Goal: Task Accomplishment & Management: Manage account settings

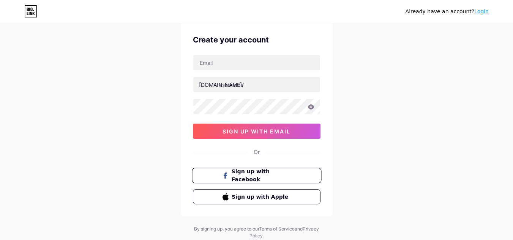
scroll to position [25, 0]
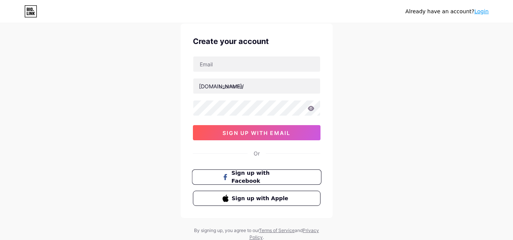
click at [278, 183] on button "Sign up with Facebook" at bounding box center [257, 178] width 130 height 16
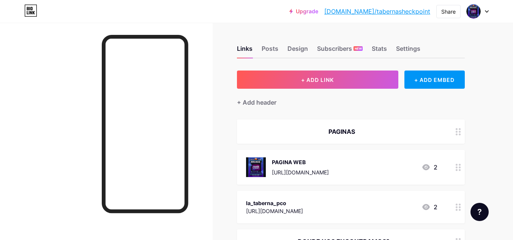
scroll to position [121, 0]
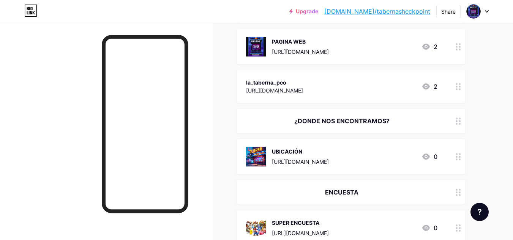
click at [225, 115] on div "Links Posts Design Subscribers NEW Stats Settings + ADD LINK + ADD EMBED + Add …" at bounding box center [248, 141] width 497 height 478
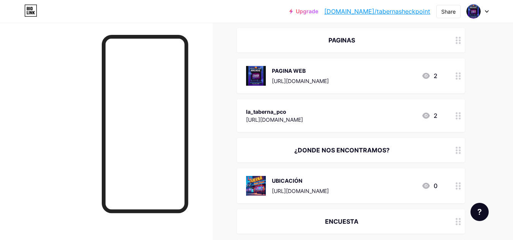
scroll to position [79, 0]
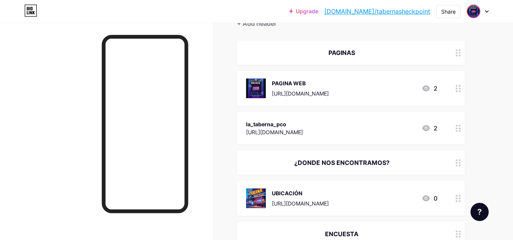
click at [476, 17] on img at bounding box center [474, 11] width 12 height 12
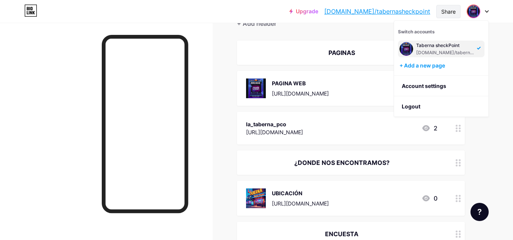
click at [458, 13] on div "Share" at bounding box center [449, 11] width 24 height 13
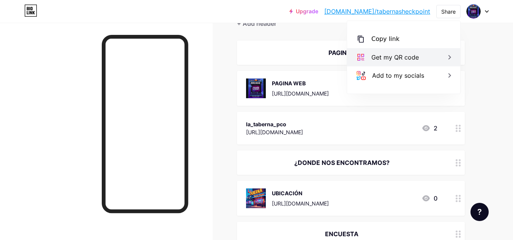
click at [428, 59] on div "Get my QR code" at bounding box center [403, 57] width 113 height 18
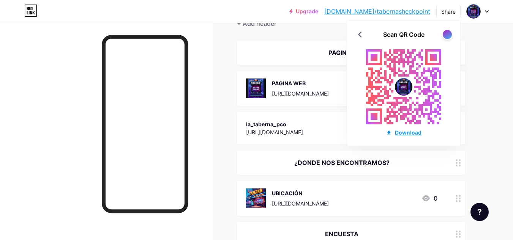
click at [394, 134] on div "Download" at bounding box center [404, 133] width 36 height 8
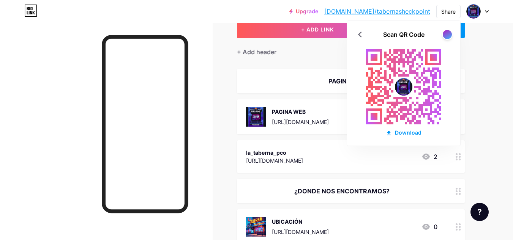
scroll to position [0, 0]
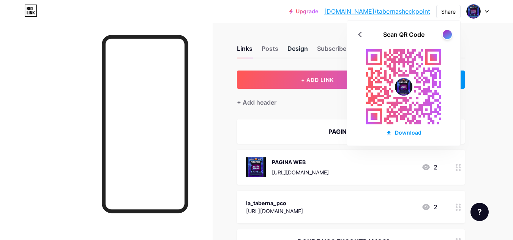
click at [296, 50] on div "Design" at bounding box center [298, 51] width 21 height 14
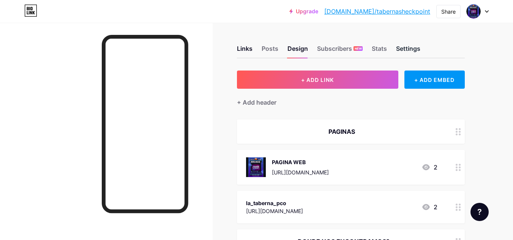
click at [404, 53] on div "Settings" at bounding box center [408, 51] width 24 height 14
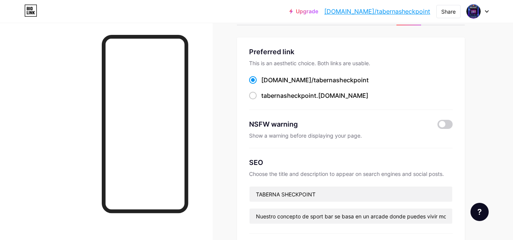
scroll to position [32, 0]
